Goal: Information Seeking & Learning: Learn about a topic

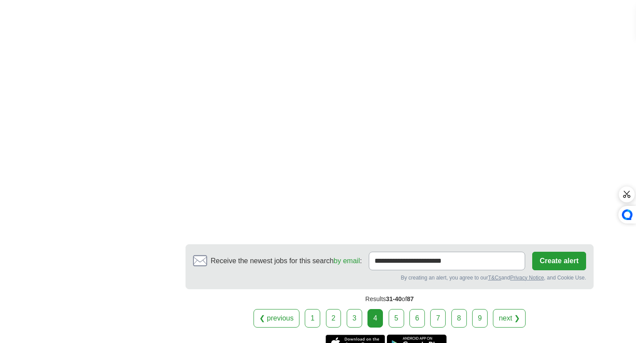
scroll to position [1526, 0]
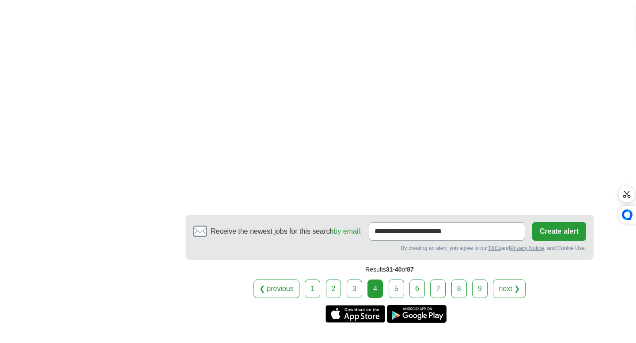
click at [398, 280] on link "5" at bounding box center [396, 289] width 15 height 19
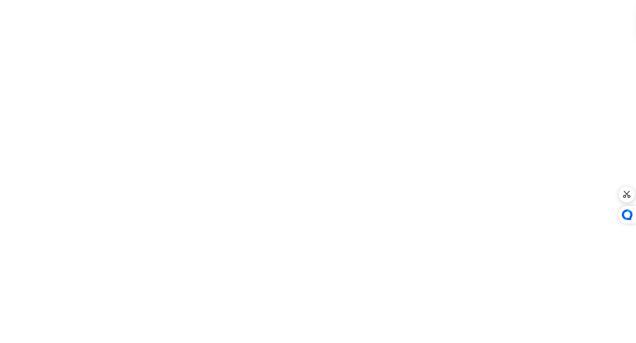
scroll to position [1580, 0]
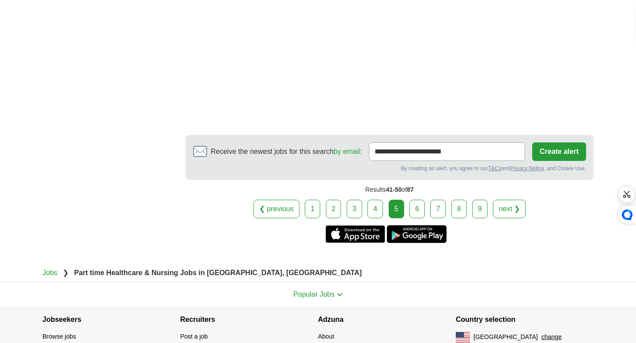
click at [412, 200] on link "6" at bounding box center [416, 209] width 15 height 19
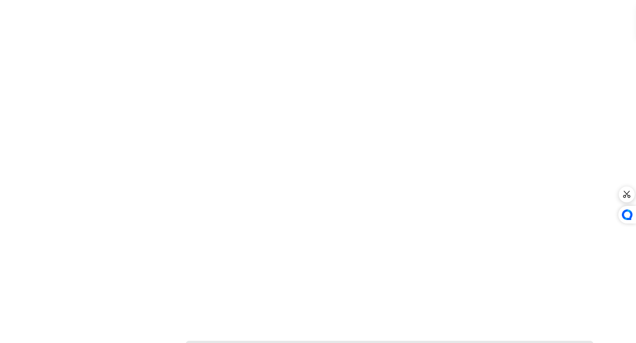
scroll to position [1367, 0]
